Goal: Task Accomplishment & Management: Complete application form

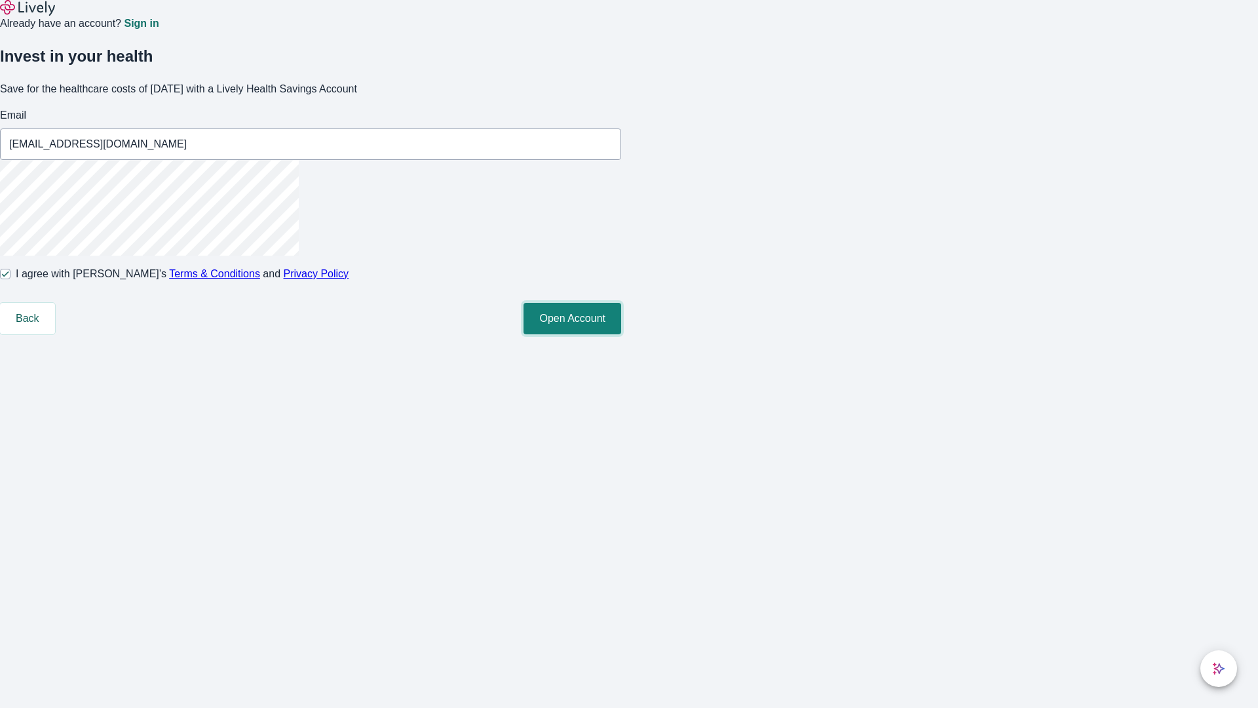
click at [621, 334] on button "Open Account" at bounding box center [573, 318] width 98 height 31
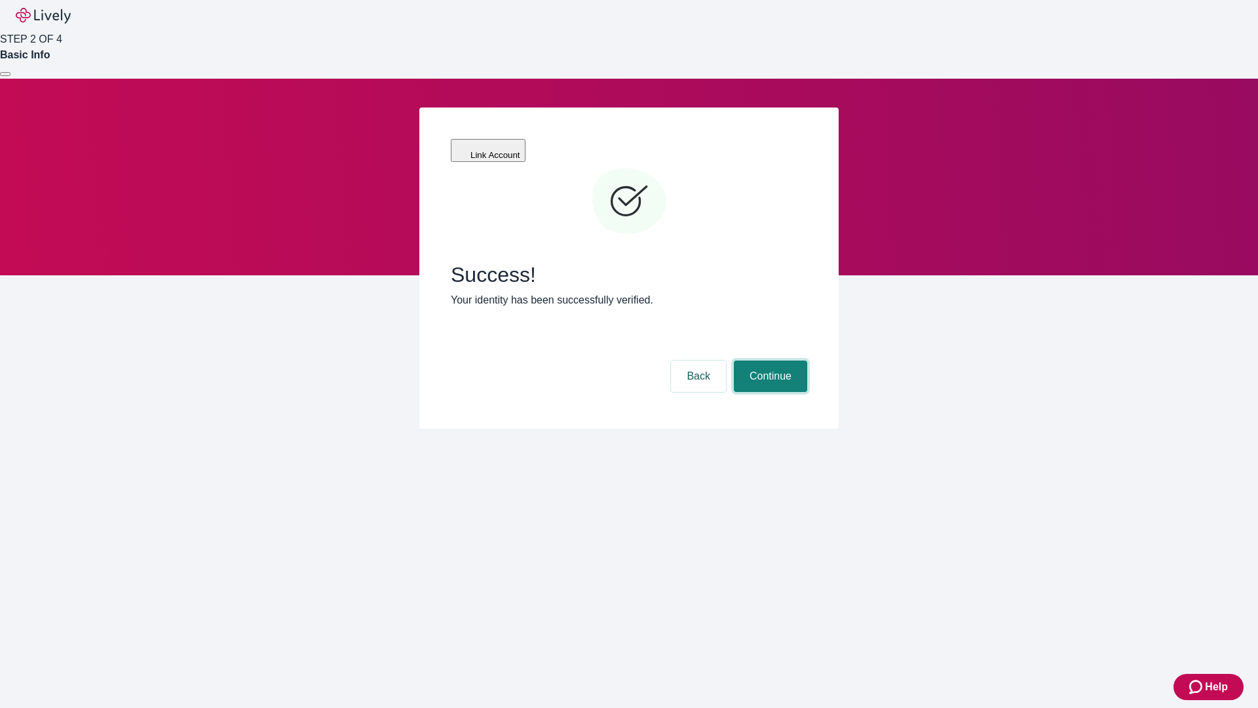
click at [769, 361] on button "Continue" at bounding box center [770, 376] width 73 height 31
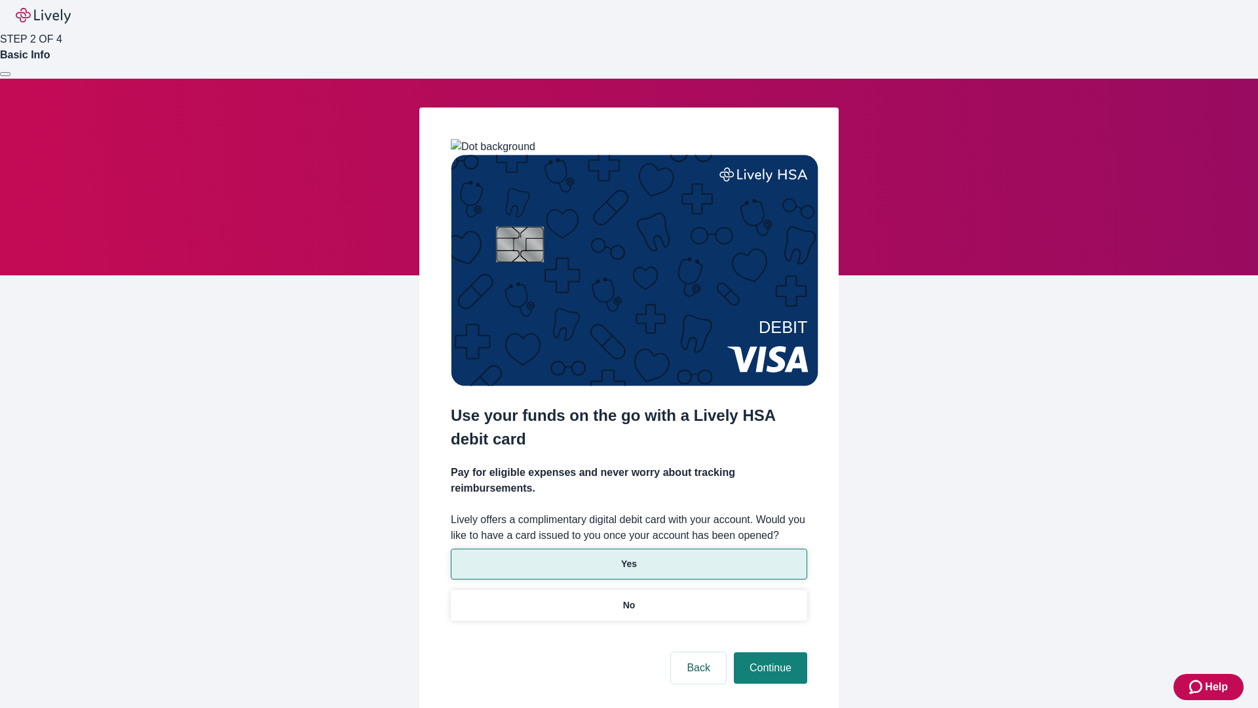
click at [629, 557] on p "Yes" at bounding box center [629, 564] width 16 height 14
click at [769, 652] on button "Continue" at bounding box center [770, 667] width 73 height 31
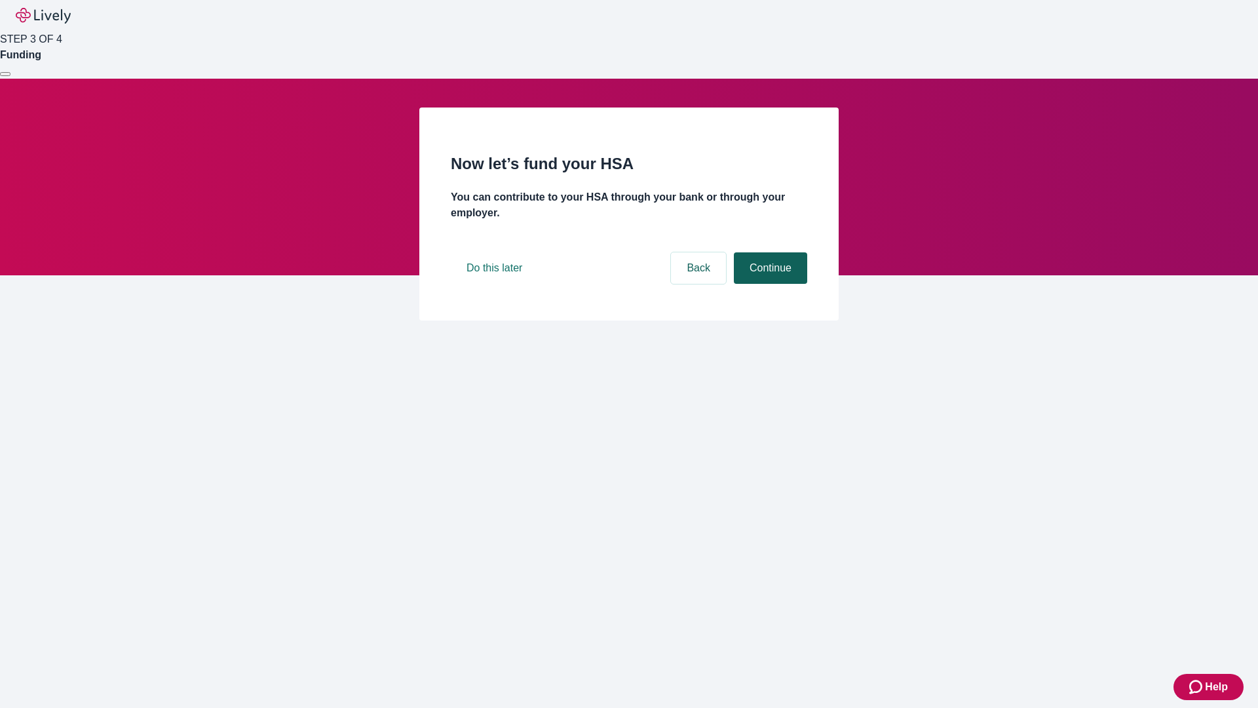
click at [769, 284] on button "Continue" at bounding box center [770, 267] width 73 height 31
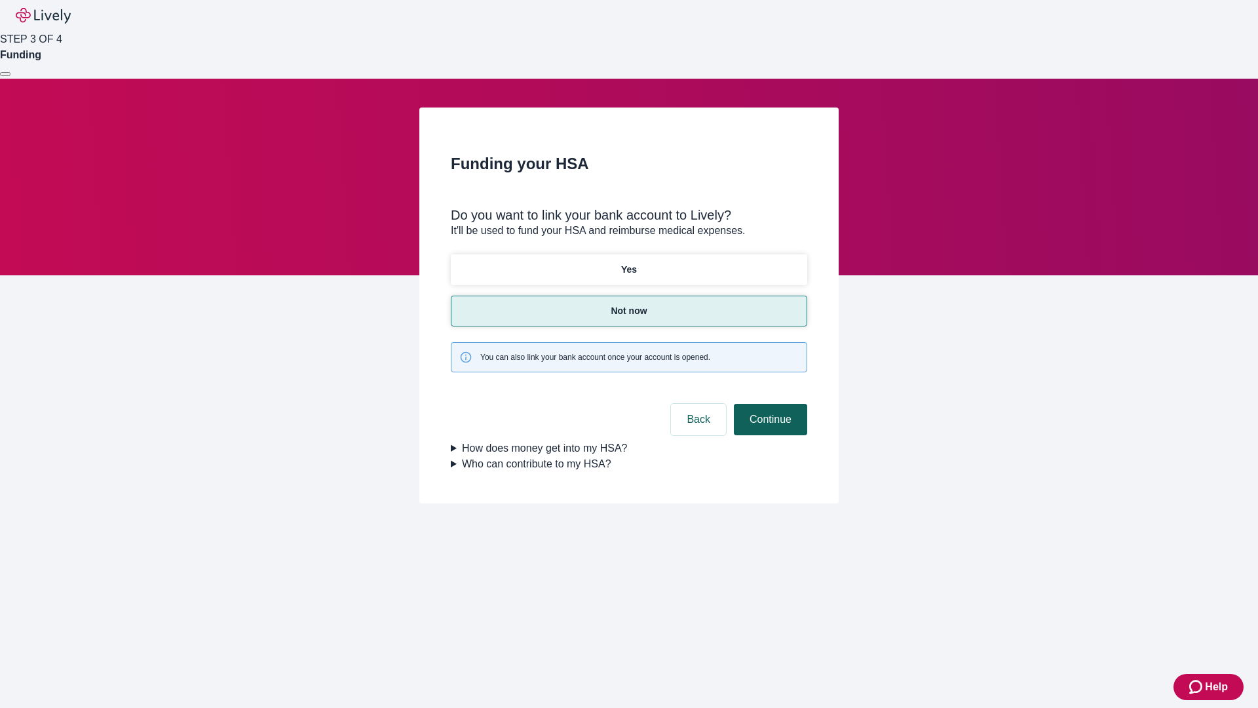
click at [769, 404] on button "Continue" at bounding box center [770, 419] width 73 height 31
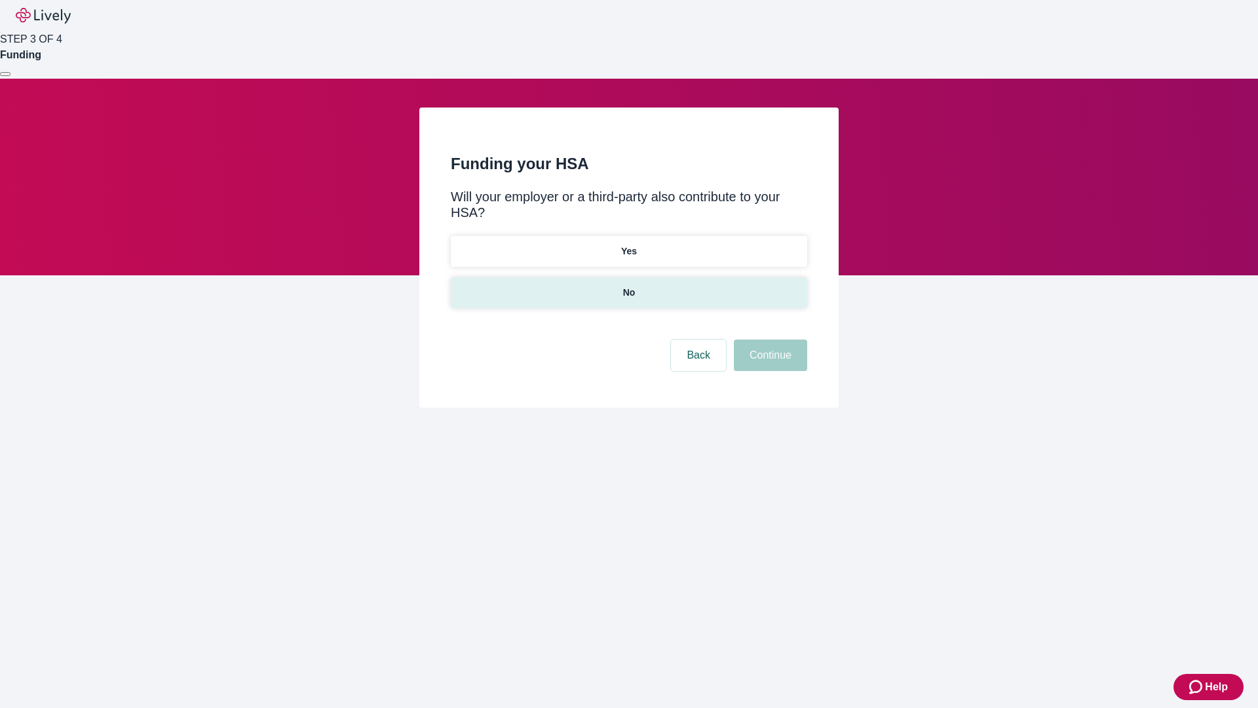
click at [629, 286] on p "No" at bounding box center [629, 293] width 12 height 14
click at [769, 340] on button "Continue" at bounding box center [770, 355] width 73 height 31
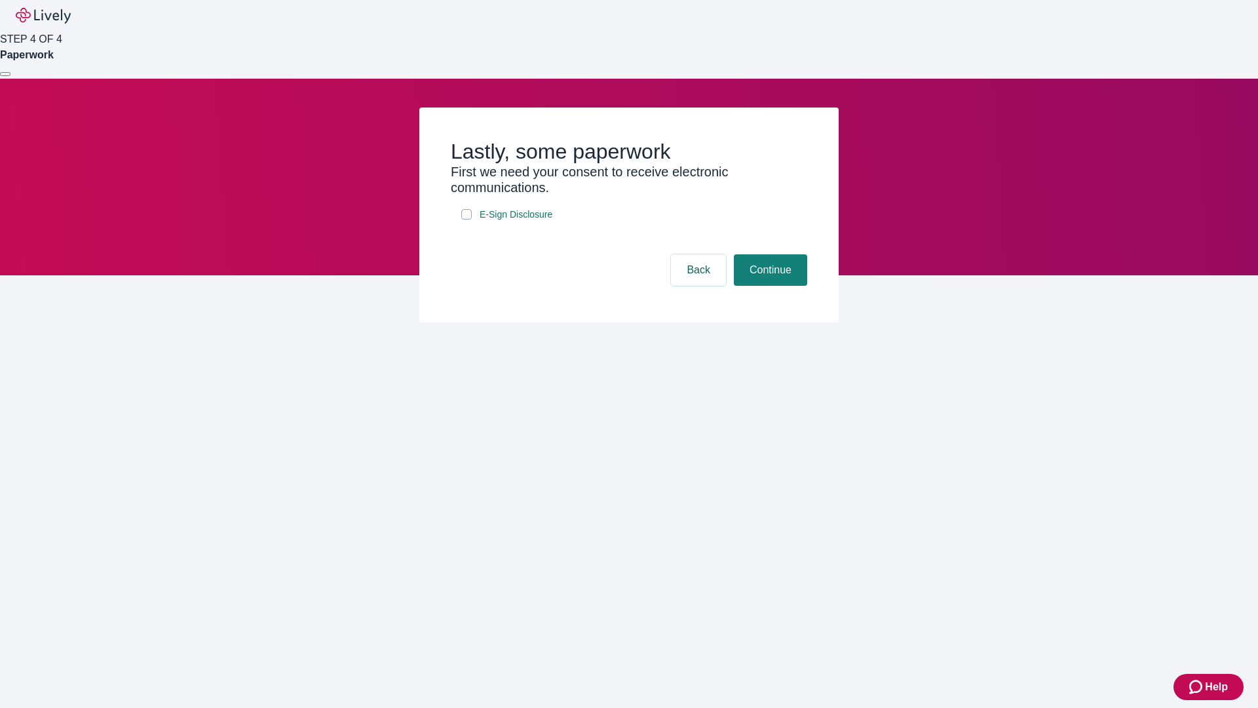
click at [467, 220] on input "E-Sign Disclosure" at bounding box center [466, 214] width 10 height 10
checkbox input "true"
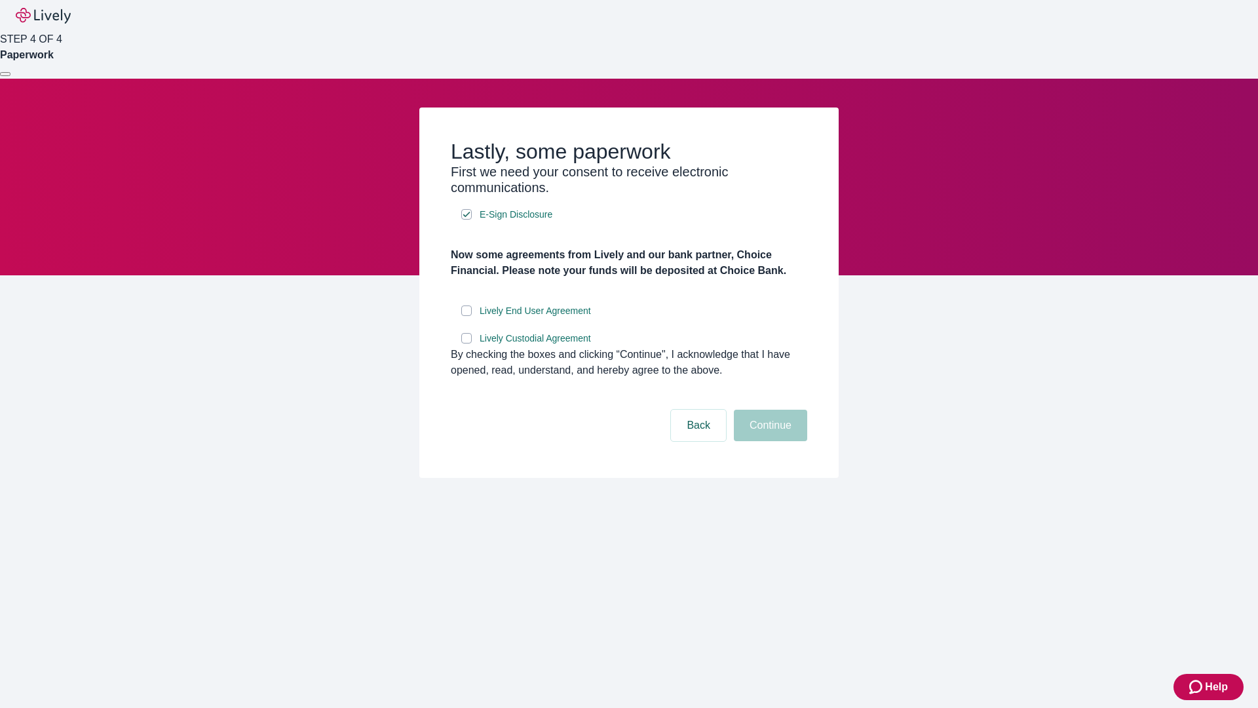
click at [467, 316] on input "Lively End User Agreement" at bounding box center [466, 310] width 10 height 10
checkbox input "true"
click at [467, 343] on input "Lively Custodial Agreement" at bounding box center [466, 338] width 10 height 10
checkbox input "true"
click at [769, 441] on button "Continue" at bounding box center [770, 425] width 73 height 31
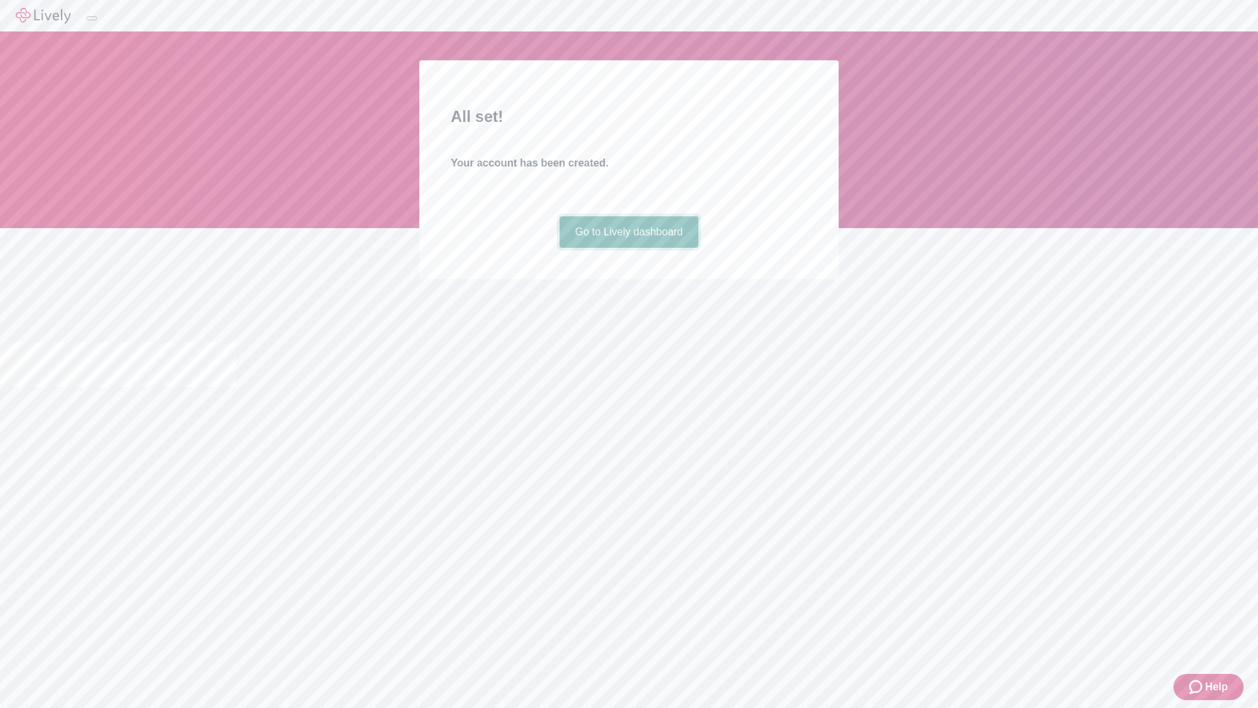
click at [629, 248] on link "Go to Lively dashboard" at bounding box center [630, 231] width 140 height 31
